Goal: Information Seeking & Learning: Understand process/instructions

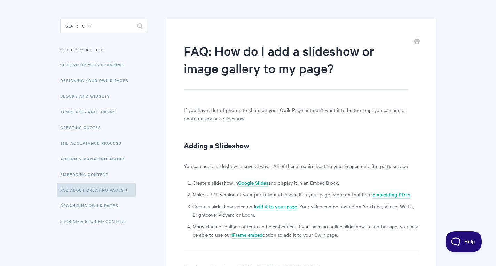
scroll to position [136, 0]
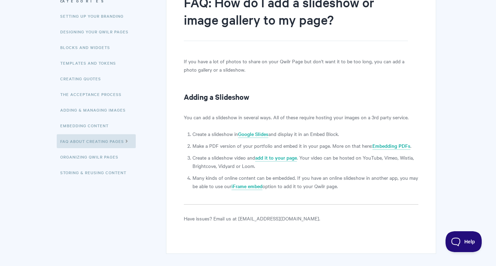
scroll to position [99, 0]
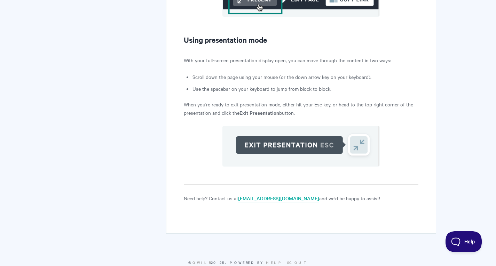
scroll to position [653, 0]
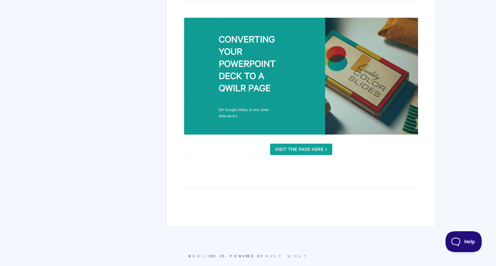
scroll to position [190, 0]
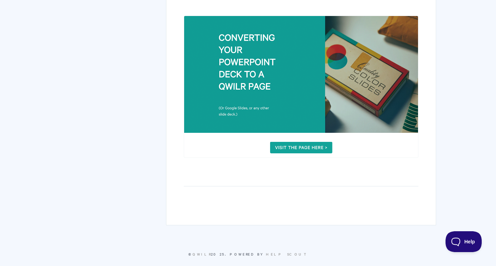
click at [302, 143] on img at bounding box center [301, 87] width 234 height 143
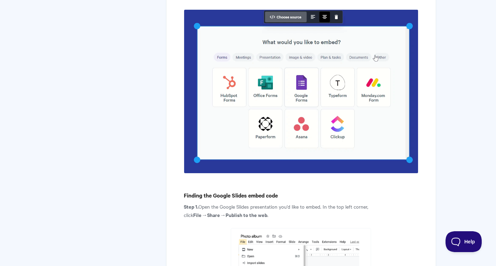
scroll to position [864, 0]
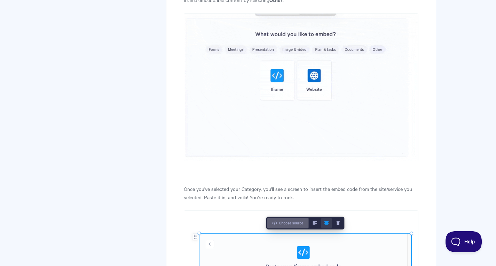
scroll to position [701, 0]
